Goal: Communication & Community: Share content

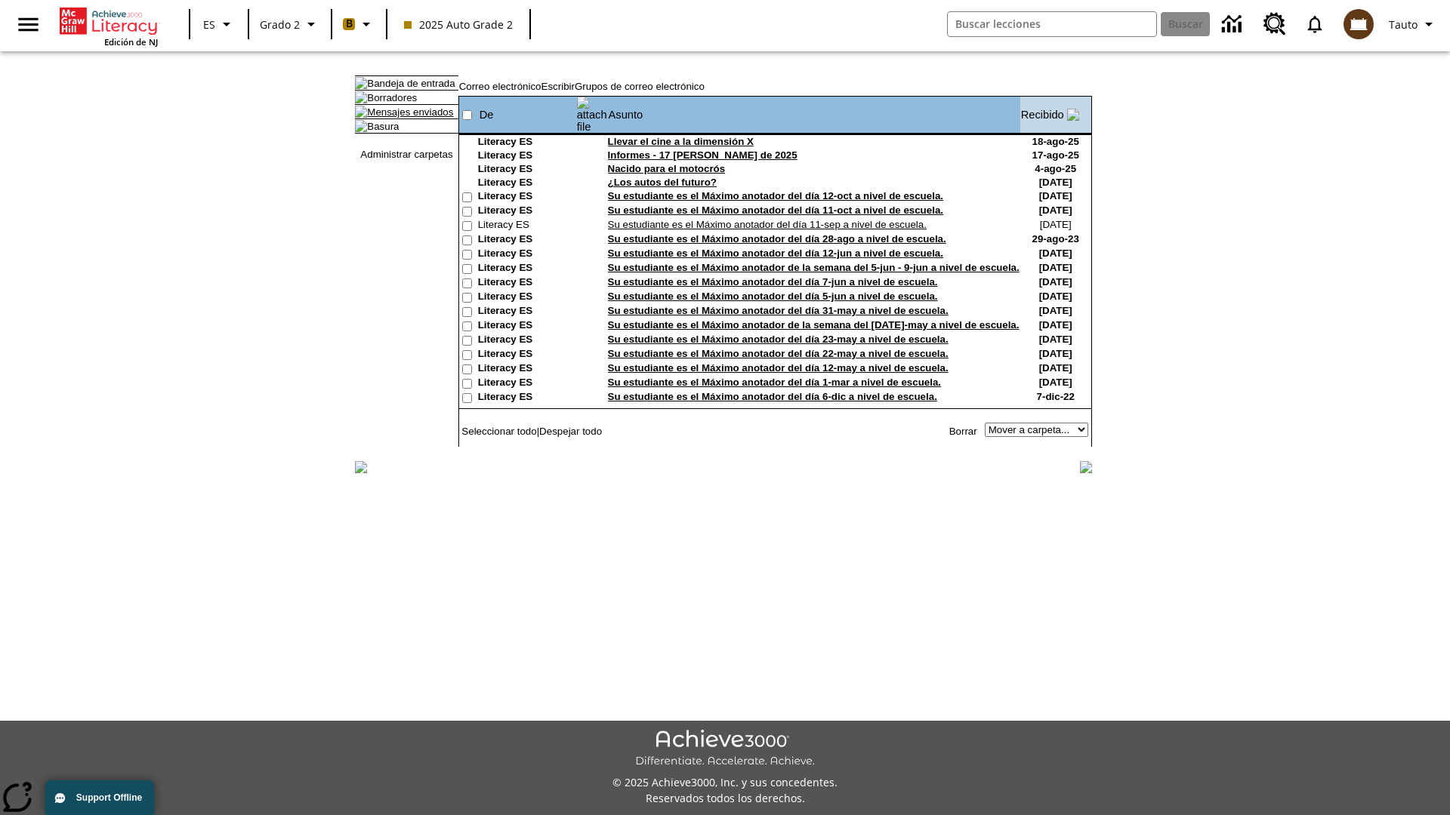
click at [402, 118] on link "Mensajes enviados" at bounding box center [410, 111] width 86 height 11
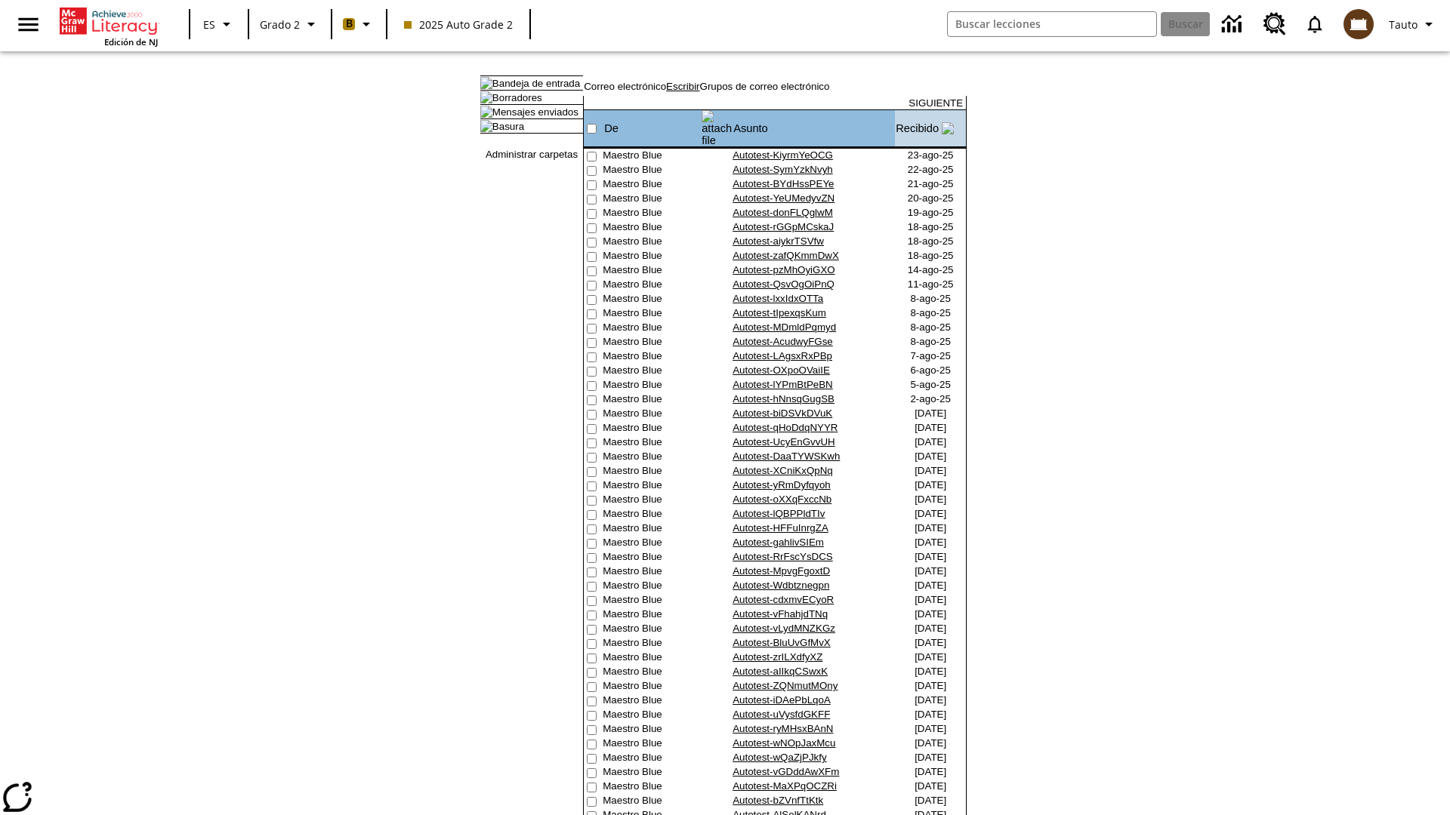
click at [699, 92] on link "Escribir" at bounding box center [682, 86] width 33 height 11
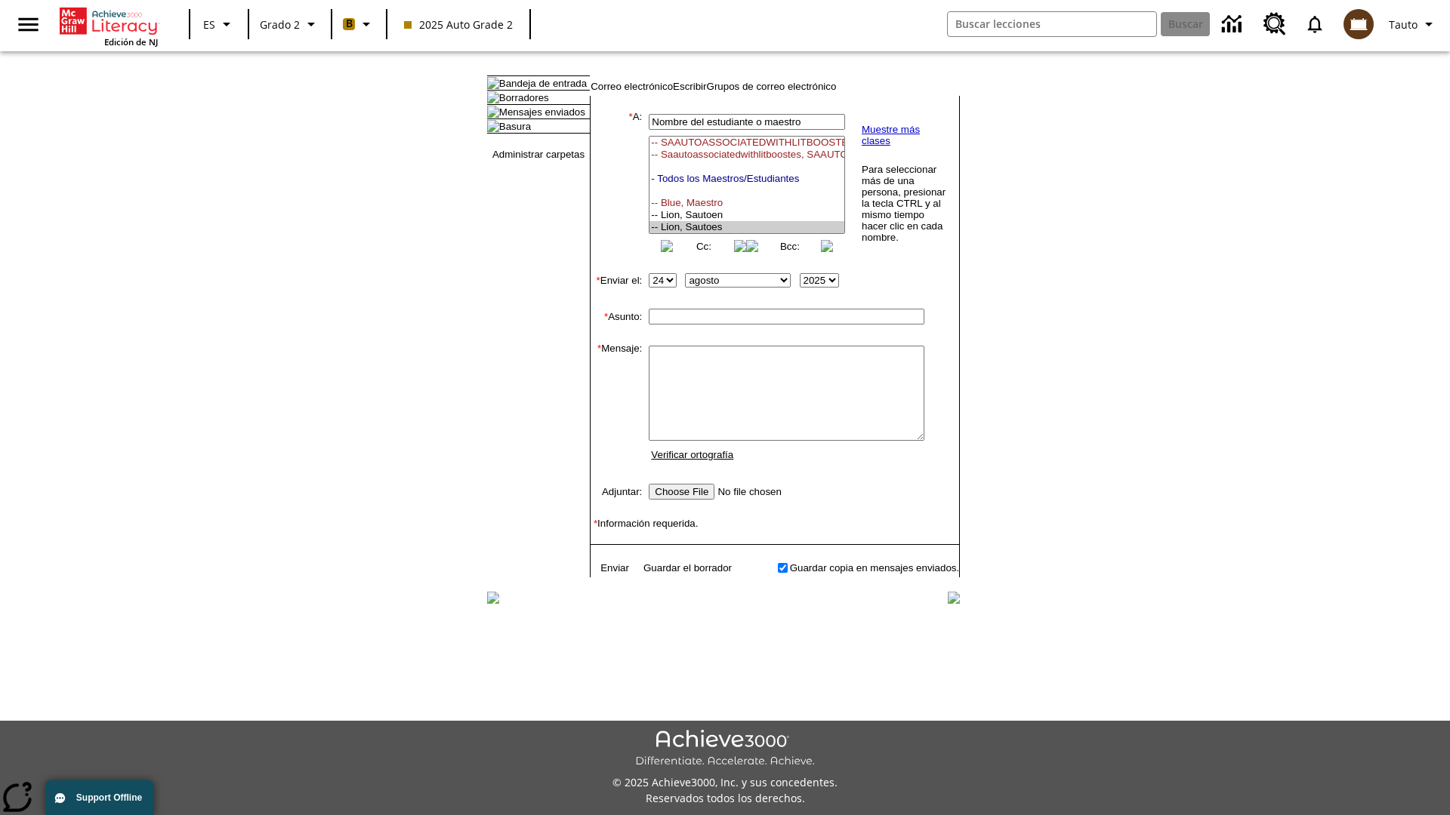
select select "U,21437111,1"
type input "Autotest-KxqhDmNJcF"
type textarea "email body message"
click at [607, 574] on link "Enviar" at bounding box center [614, 568] width 29 height 11
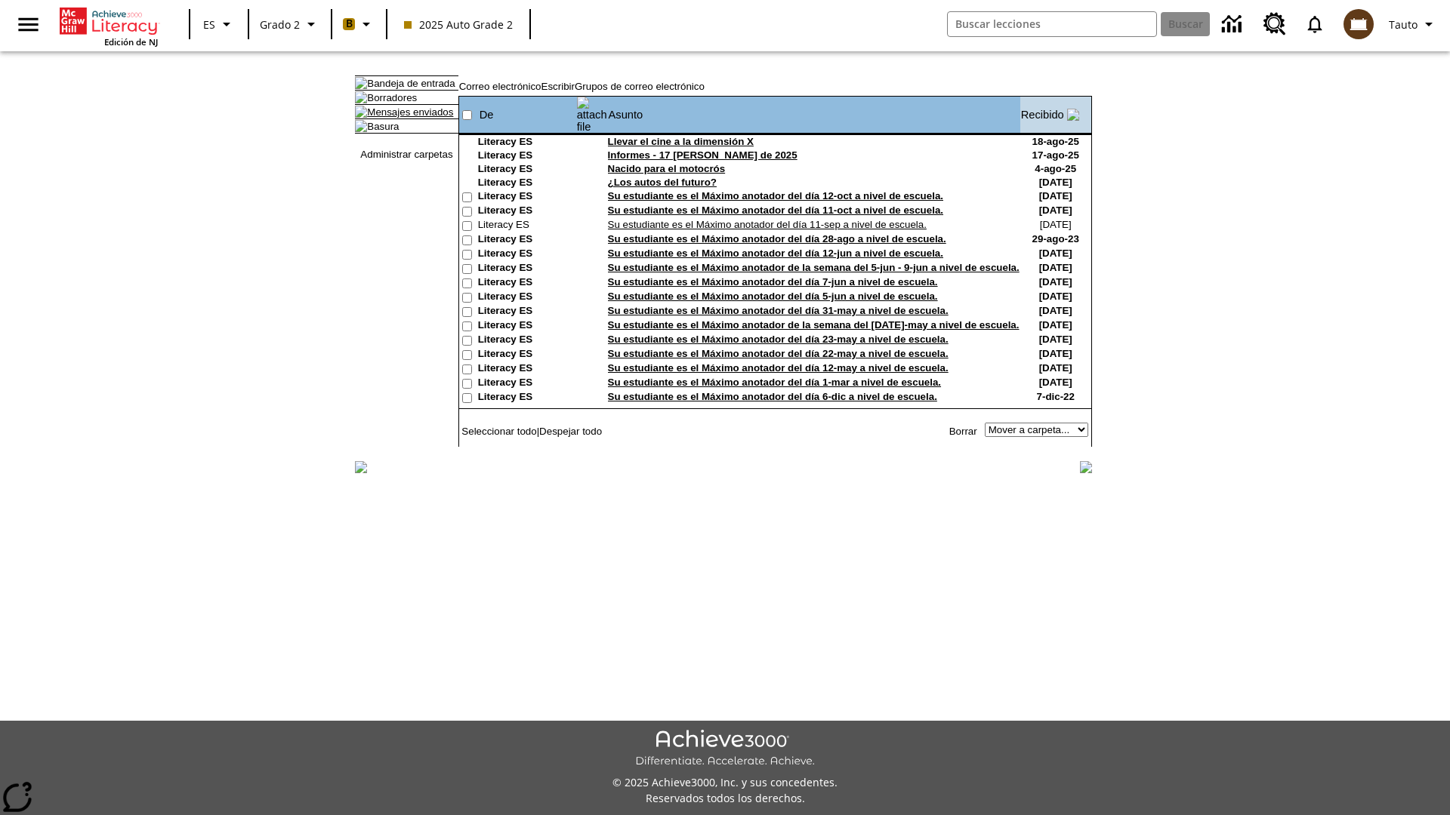
click at [402, 118] on link "Mensajes enviados" at bounding box center [410, 111] width 86 height 11
